Goal: Check status: Check status

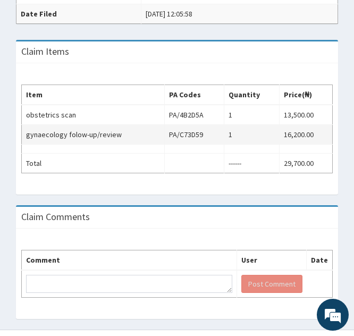
scroll to position [358, 0]
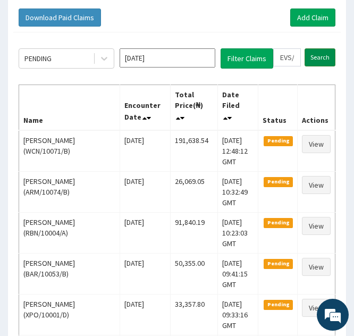
click at [315, 62] on input "Search" at bounding box center [320, 57] width 31 height 18
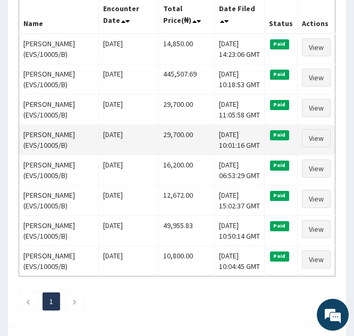
scroll to position [193, 0]
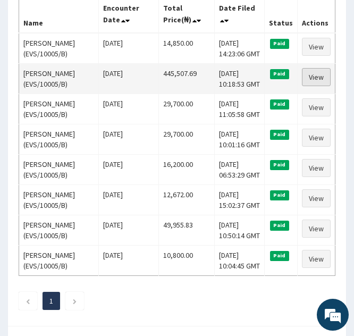
click at [313, 77] on link "View" at bounding box center [316, 77] width 29 height 18
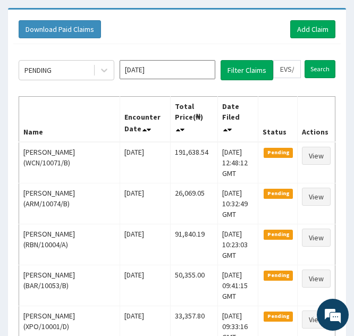
scroll to position [94, 0]
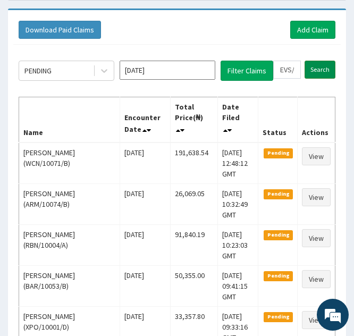
click at [316, 66] on input "Search" at bounding box center [320, 70] width 31 height 18
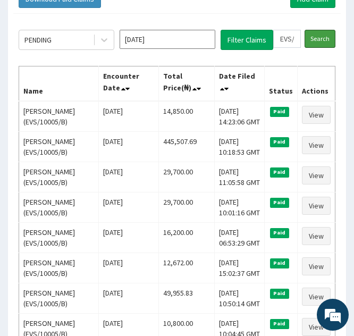
scroll to position [125, 0]
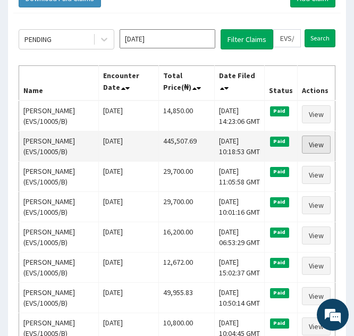
click at [311, 147] on link "View" at bounding box center [316, 145] width 29 height 18
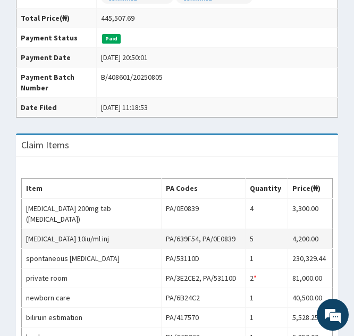
scroll to position [392, 0]
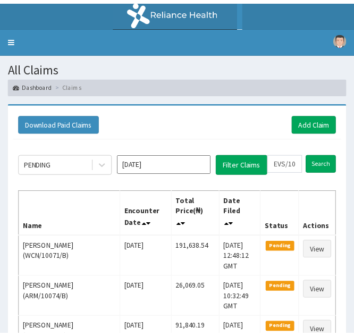
scroll to position [125, 0]
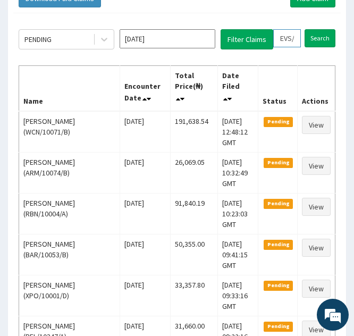
click at [286, 39] on input "EVS/10005/B" at bounding box center [287, 38] width 28 height 18
type input "ES/10005/B"
click at [296, 41] on icon at bounding box center [296, 38] width 7 height 7
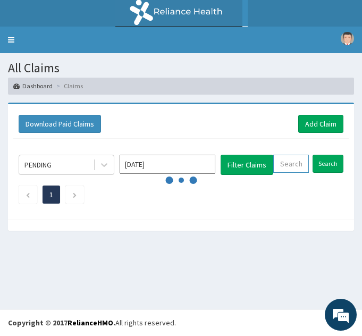
click at [285, 157] on input "text" at bounding box center [291, 164] width 36 height 18
paste input "EVS/10005/G"
type input "EVS/10005/G"
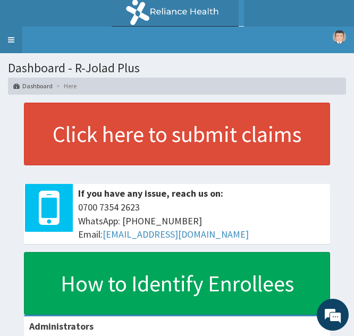
click at [12, 39] on link "Toggle navigation" at bounding box center [11, 40] width 22 height 27
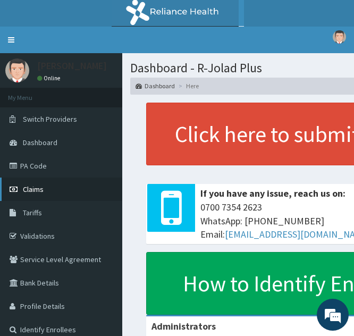
click at [48, 189] on link "Claims" at bounding box center [61, 189] width 122 height 23
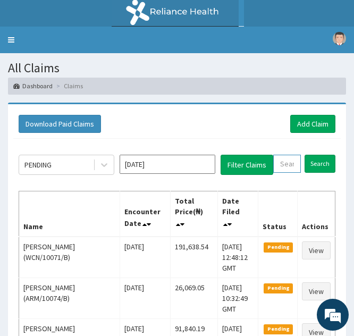
click at [289, 170] on input "text" at bounding box center [287, 164] width 28 height 18
paste input "EVS/10005/G"
type input "EVS/10005/G"
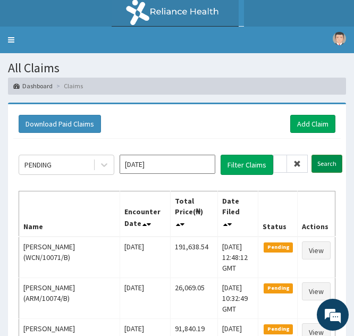
click at [322, 163] on input "Search" at bounding box center [326, 164] width 31 height 18
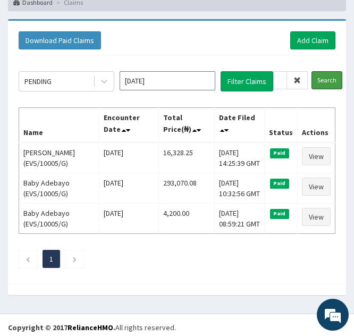
scroll to position [88, 0]
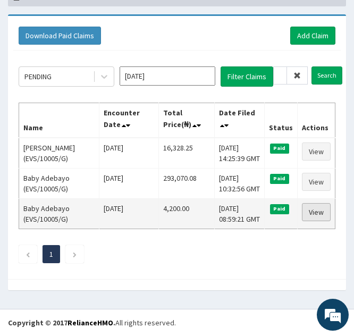
click at [315, 213] on link "View" at bounding box center [316, 212] width 29 height 18
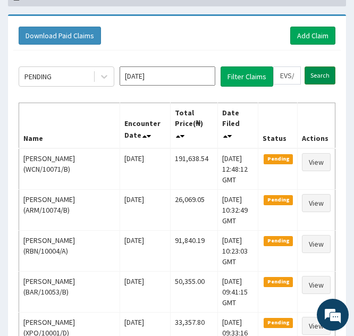
click at [314, 75] on input "Search" at bounding box center [320, 75] width 31 height 18
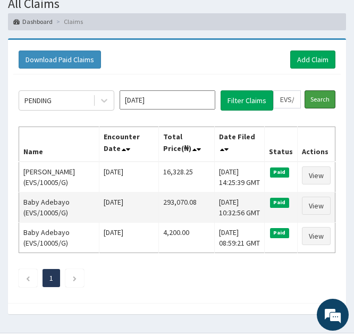
scroll to position [65, 0]
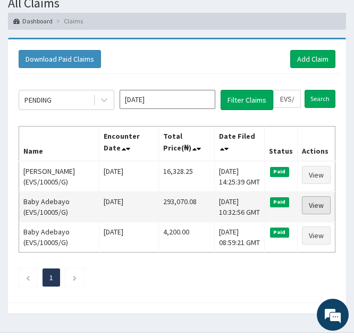
click at [314, 205] on link "View" at bounding box center [316, 205] width 29 height 18
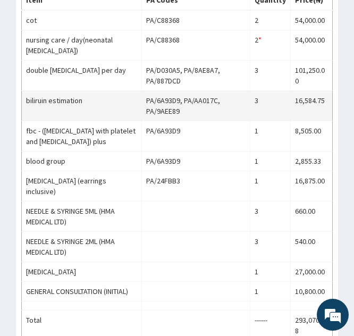
scroll to position [546, 0]
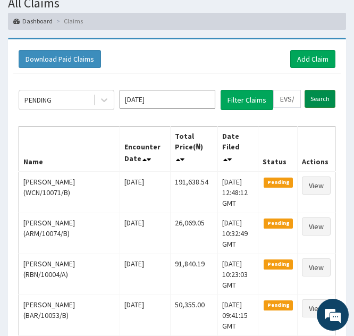
click at [311, 97] on input "Search" at bounding box center [320, 99] width 31 height 18
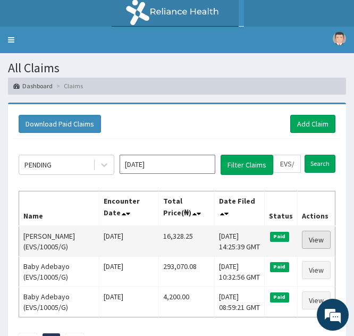
click at [311, 237] on link "View" at bounding box center [316, 240] width 29 height 18
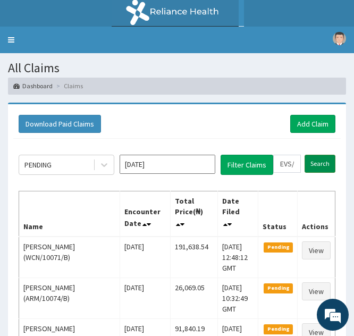
click at [318, 163] on input "Search" at bounding box center [320, 164] width 31 height 18
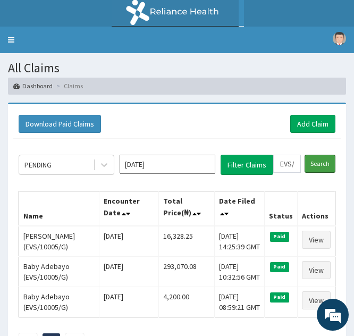
scroll to position [88, 0]
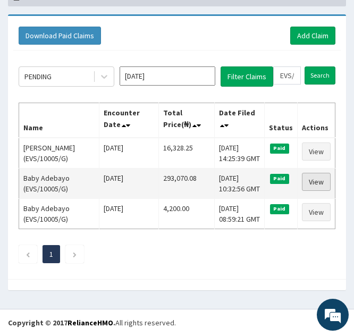
click at [310, 183] on link "View" at bounding box center [316, 182] width 29 height 18
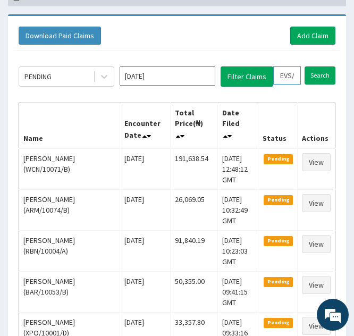
click at [282, 72] on input "EVS/10005/G" at bounding box center [287, 75] width 28 height 18
click at [285, 80] on input "EVS/10005/G" at bounding box center [287, 75] width 28 height 18
type input "VS/10005/G"
click at [293, 75] on icon at bounding box center [296, 75] width 7 height 7
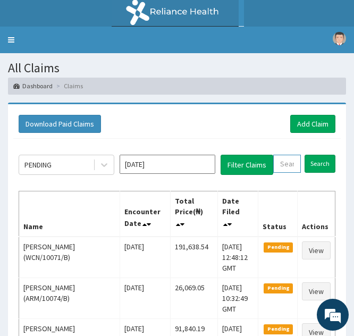
click at [283, 170] on input "text" at bounding box center [287, 164] width 28 height 18
paste input "PRN/10110/B"
type input "PRN/10110/B"
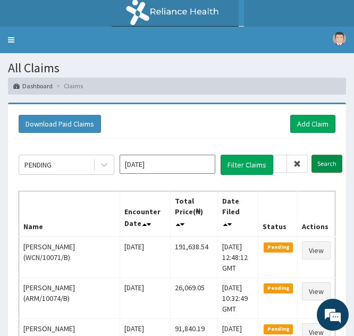
click at [316, 163] on input "Search" at bounding box center [326, 164] width 31 height 18
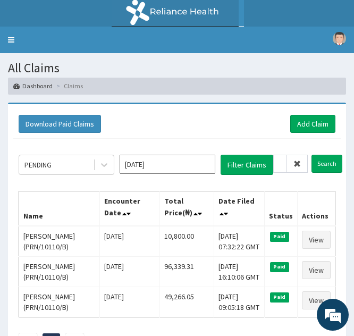
click at [302, 163] on span at bounding box center [297, 164] width 21 height 18
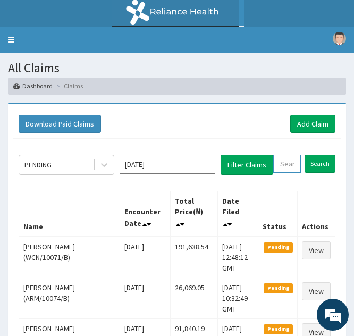
click at [283, 159] on input "text" at bounding box center [287, 164] width 28 height 18
paste input "SLB/10777/A"
type input "SLB/10777/A"
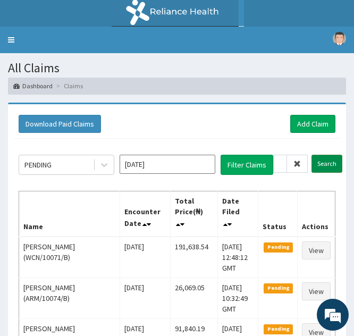
click at [318, 163] on input "Search" at bounding box center [326, 164] width 31 height 18
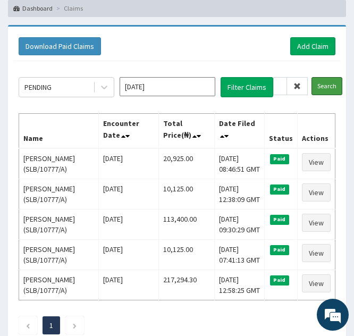
scroll to position [78, 0]
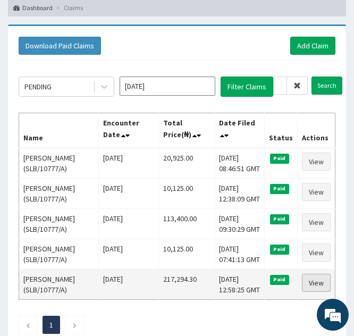
click at [310, 284] on link "View" at bounding box center [316, 283] width 29 height 18
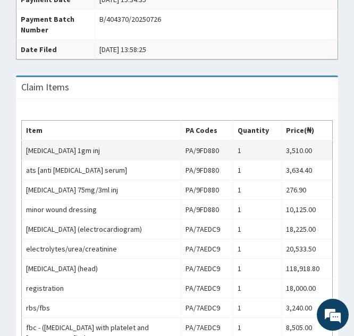
scroll to position [375, 0]
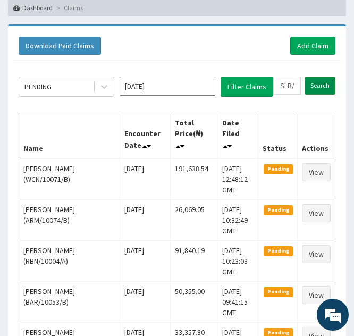
click at [315, 83] on input "Search" at bounding box center [320, 86] width 31 height 18
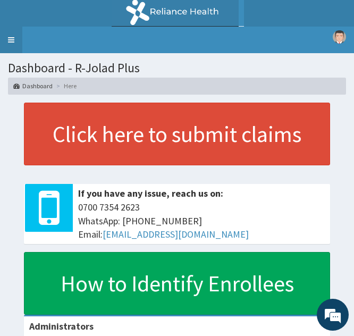
click at [15, 33] on link "Toggle navigation" at bounding box center [11, 40] width 22 height 27
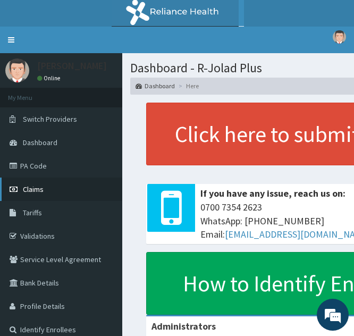
click at [47, 190] on link "Claims" at bounding box center [61, 189] width 122 height 23
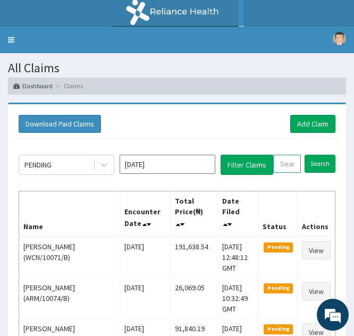
click at [280, 166] on input "text" at bounding box center [287, 164] width 28 height 18
paste input "SLB/10777/A"
type input "SLB/10777/A"
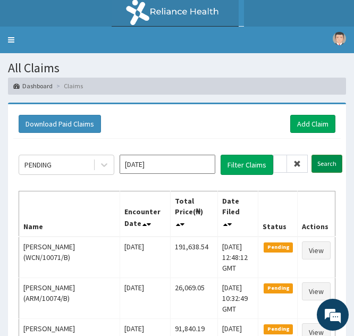
click at [321, 162] on input "Search" at bounding box center [326, 164] width 31 height 18
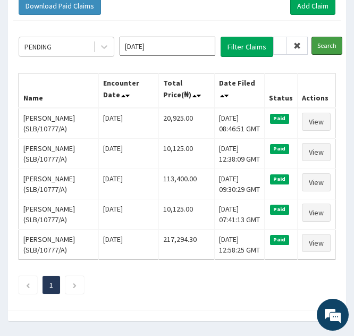
scroll to position [119, 0]
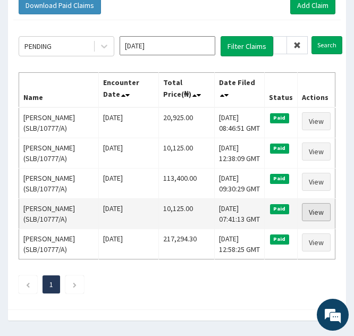
click at [314, 212] on link "View" at bounding box center [316, 212] width 29 height 18
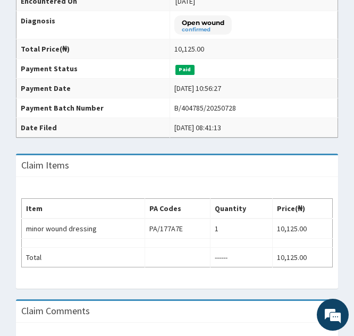
scroll to position [244, 0]
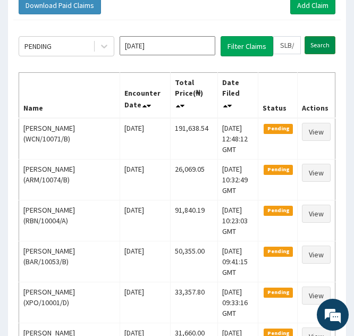
click at [317, 50] on input "Search" at bounding box center [320, 45] width 31 height 18
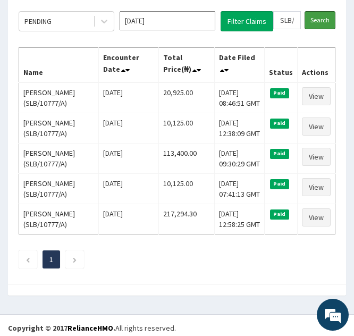
scroll to position [144, 0]
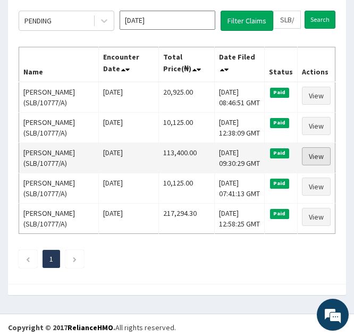
click at [308, 155] on link "View" at bounding box center [316, 156] width 29 height 18
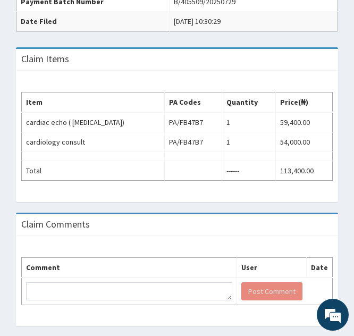
scroll to position [352, 0]
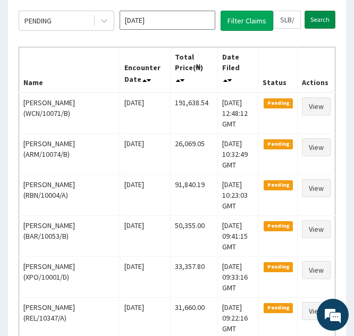
click at [311, 18] on input "Search" at bounding box center [320, 20] width 31 height 18
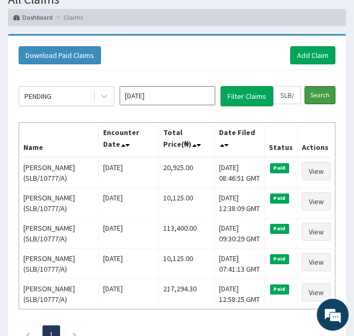
scroll to position [73, 0]
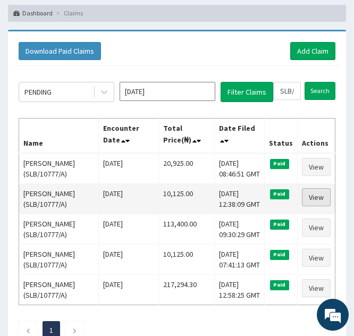
click at [310, 198] on link "View" at bounding box center [316, 197] width 29 height 18
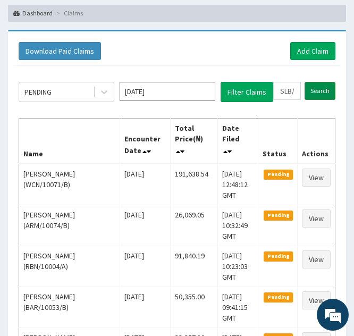
click at [316, 92] on input "Search" at bounding box center [320, 91] width 31 height 18
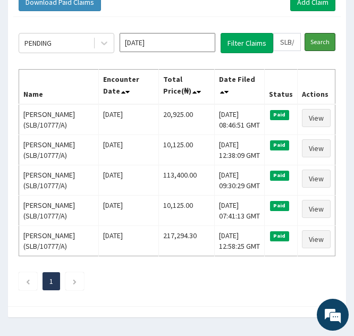
scroll to position [122, 0]
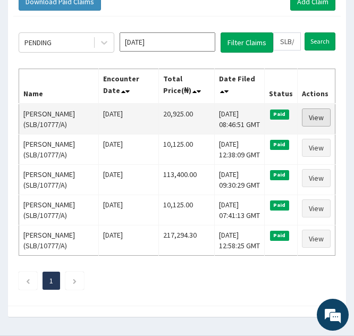
click at [309, 113] on link "View" at bounding box center [316, 117] width 29 height 18
